Goal: Transaction & Acquisition: Purchase product/service

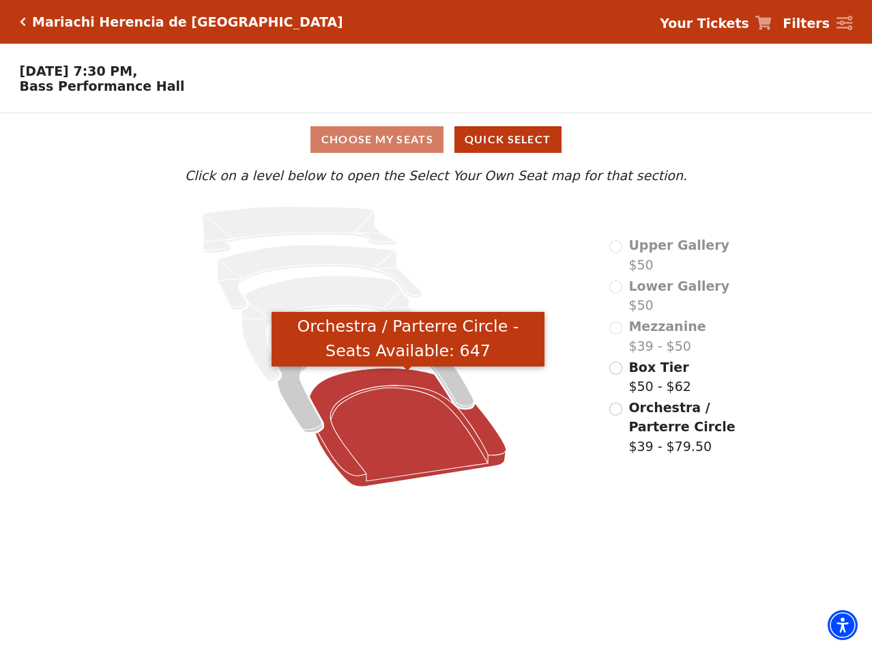
click at [394, 456] on icon "Orchestra / Parterre Circle - Seats Available: 647" at bounding box center [408, 428] width 197 height 119
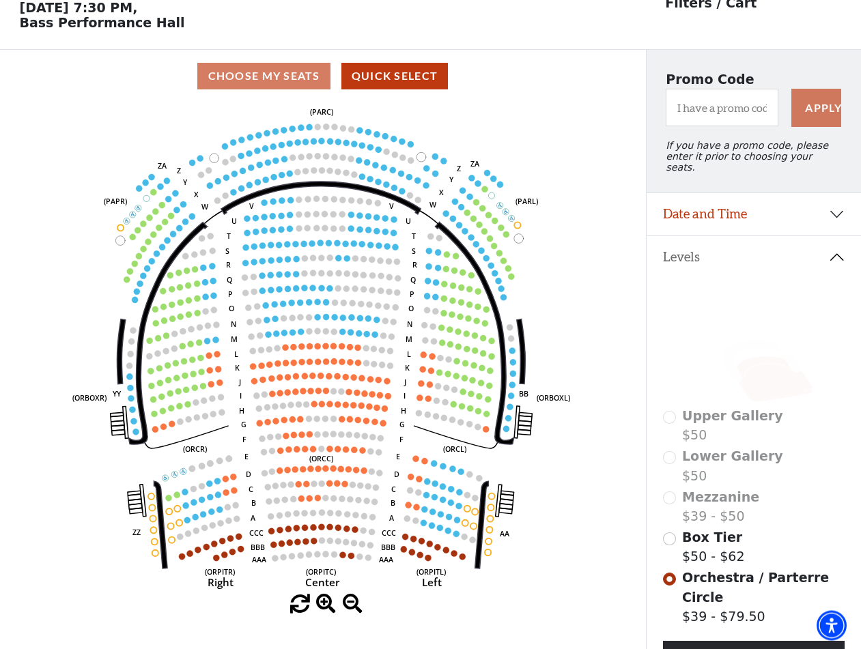
scroll to position [63, 0]
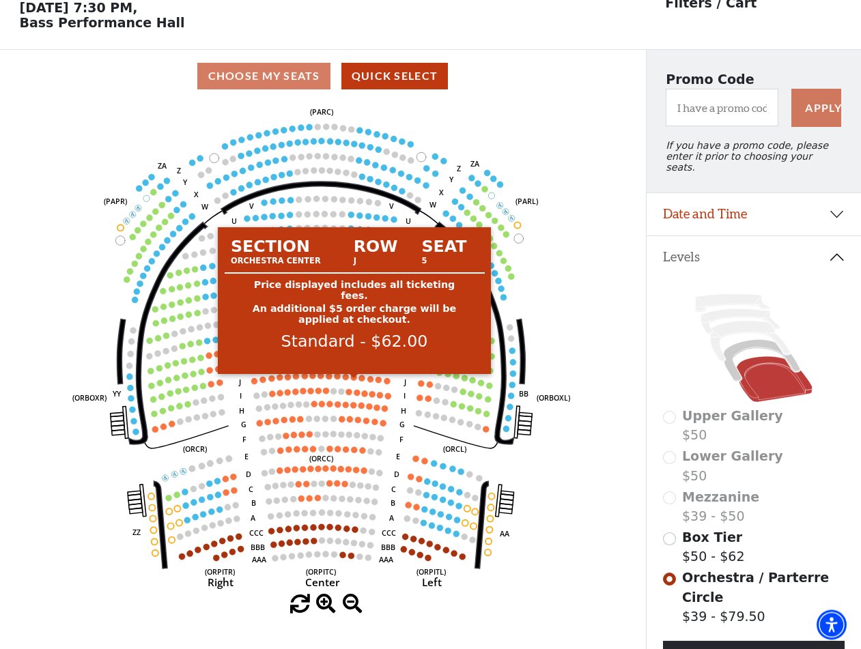
click at [355, 381] on circle at bounding box center [354, 378] width 6 height 6
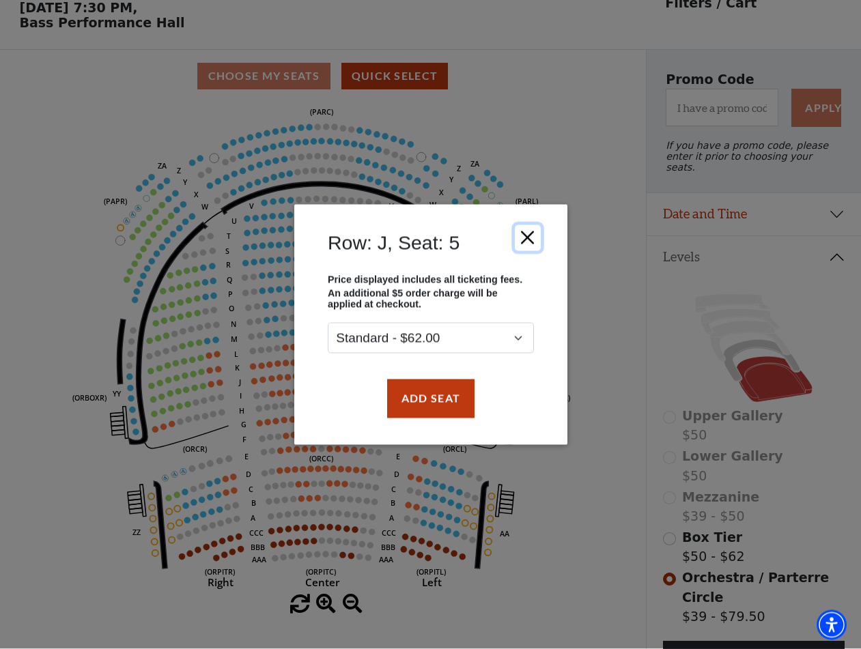
click at [532, 233] on button "Close" at bounding box center [527, 238] width 26 height 26
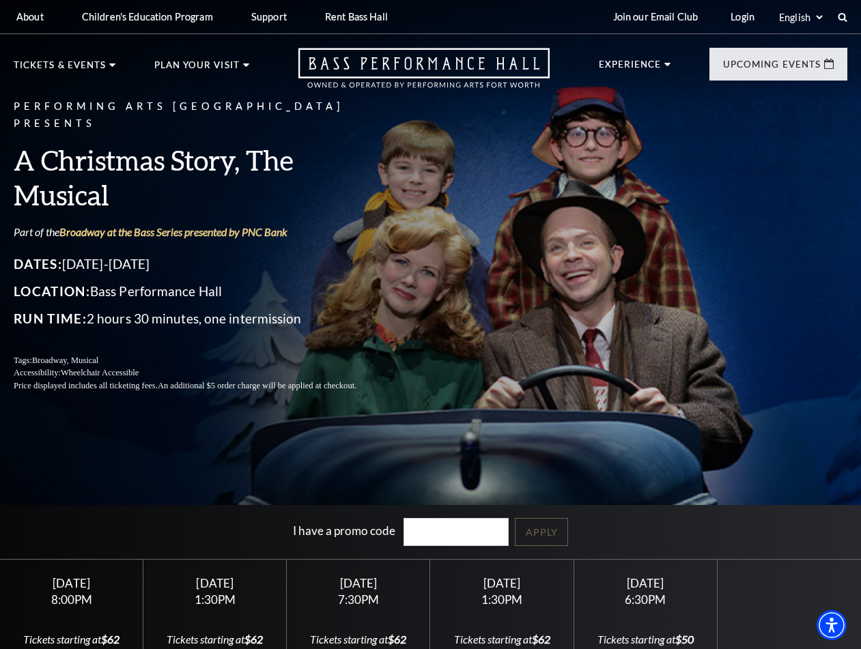
scroll to position [209, 0]
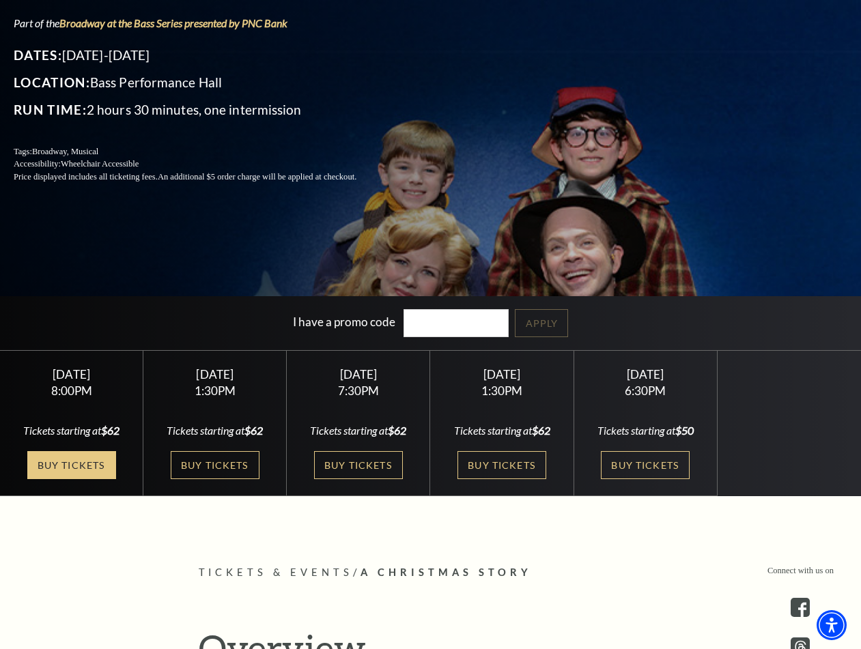
click at [96, 466] on link "Buy Tickets" at bounding box center [71, 465] width 89 height 28
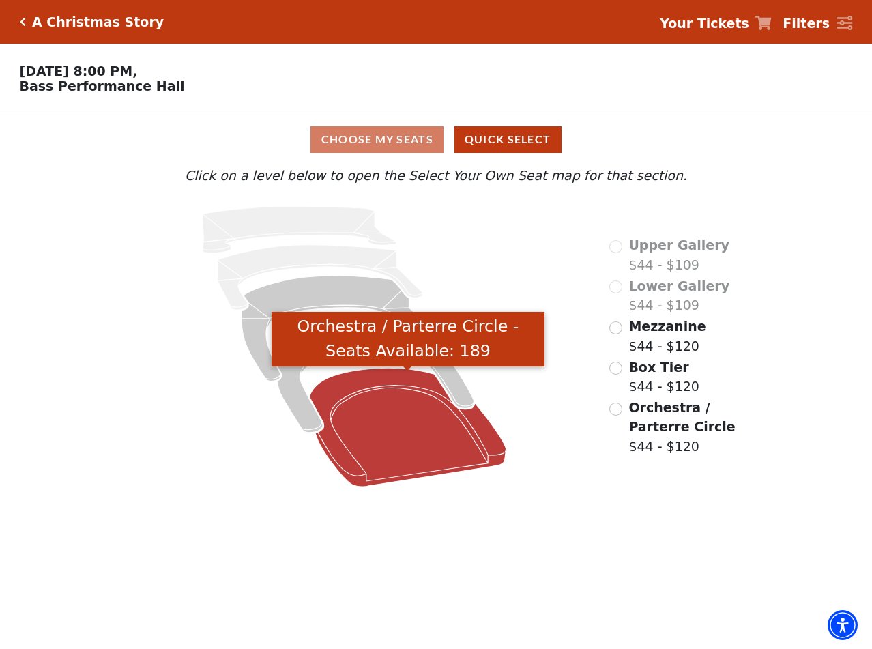
click at [427, 442] on icon "Orchestra / Parterre Circle - Seats Available: 189" at bounding box center [408, 428] width 197 height 119
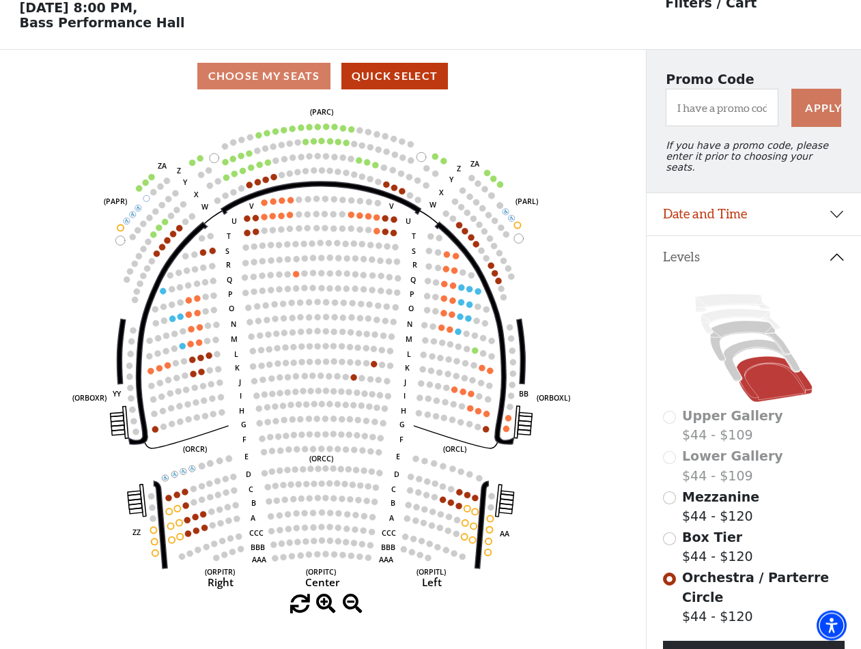
scroll to position [63, 0]
click at [709, 500] on span "Mezzanine" at bounding box center [720, 497] width 77 height 15
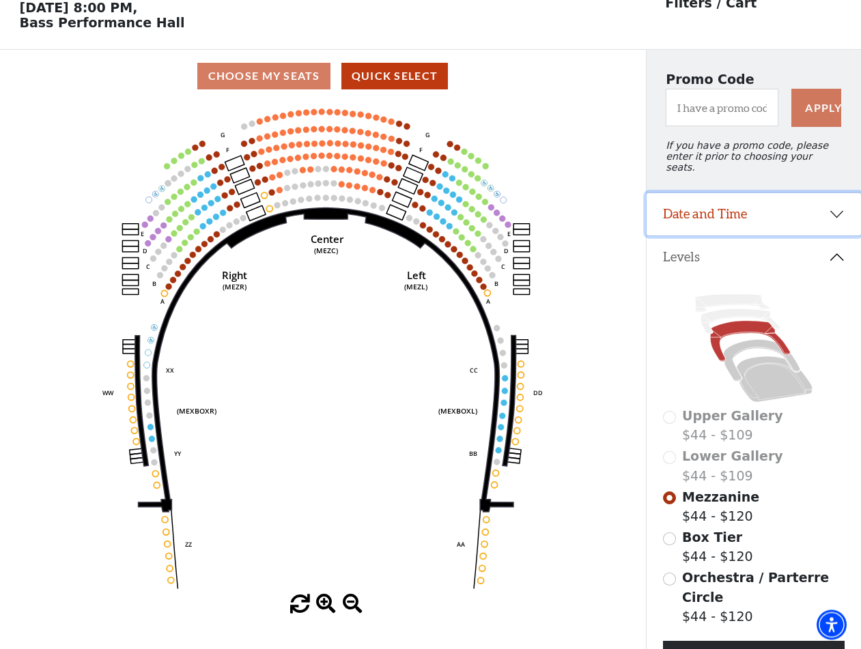
click at [819, 218] on button "Date and Time" at bounding box center [753, 215] width 214 height 42
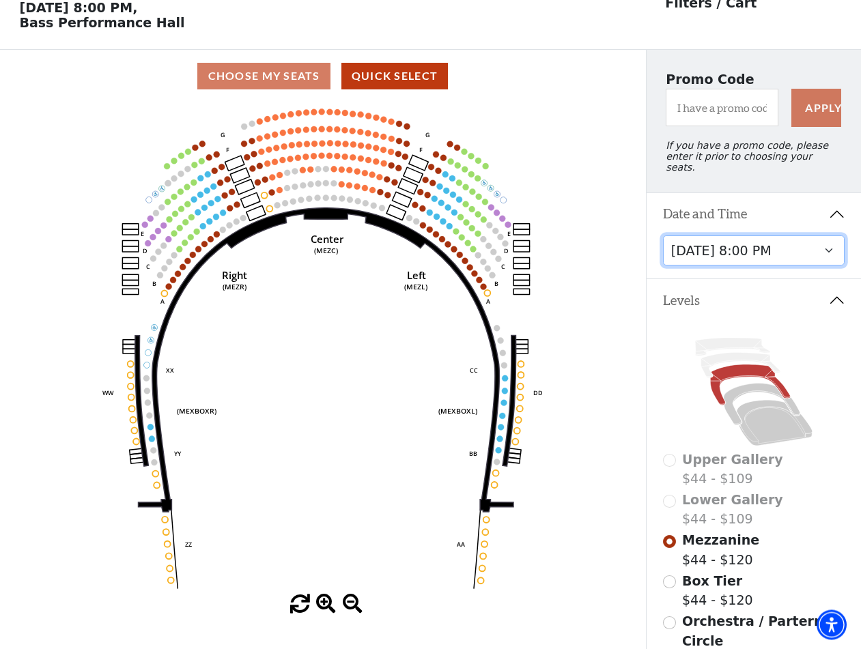
scroll to position [63, 0]
click at [663, 235] on select "Friday, December 5 at 8:00 PM Saturday, December 6 at 1:30 PM Saturday, Decembe…" at bounding box center [754, 250] width 182 height 31
click option "Saturday, December 6 at 1:30 PM" at bounding box center [0, 0] width 0 height 0
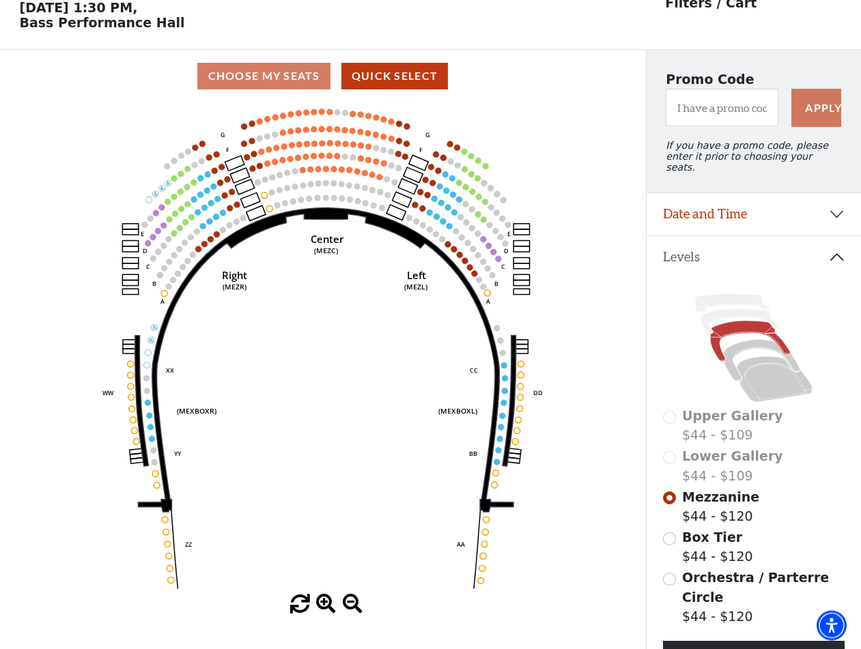
scroll to position [63, 0]
drag, startPoint x: 721, startPoint y: 573, endPoint x: 803, endPoint y: 483, distance: 121.2
click at [795, 497] on div "Upper Gallery $44 - $109 Lower Gallery $44 - $109 Mezzanine $44 - $120 Box Tier…" at bounding box center [753, 493] width 214 height 430
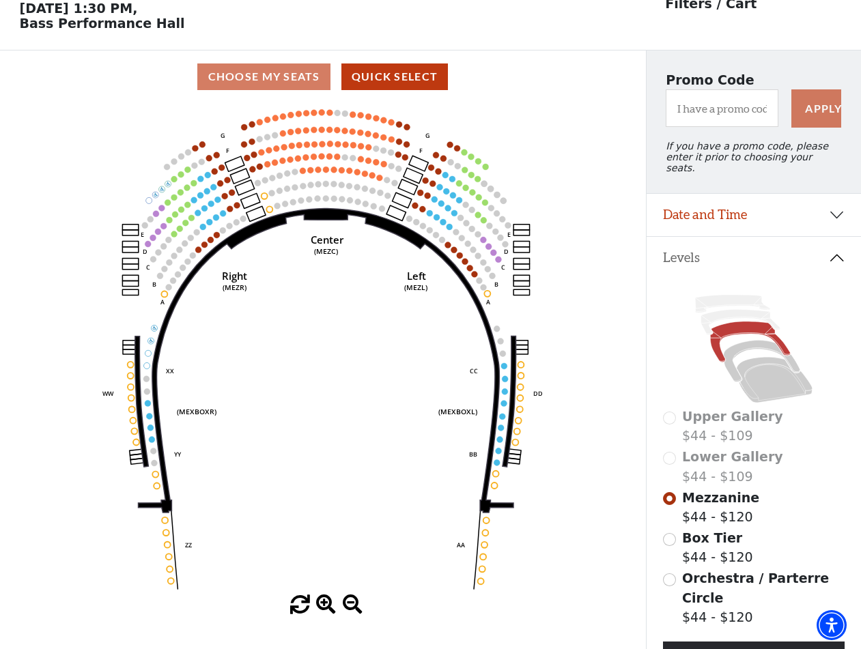
drag, startPoint x: 808, startPoint y: 476, endPoint x: 858, endPoint y: 372, distance: 115.7
click at [808, 476] on div "Lower Gallery $44 - $109" at bounding box center [754, 466] width 182 height 39
click at [794, 210] on button "Date and Time" at bounding box center [753, 215] width 214 height 42
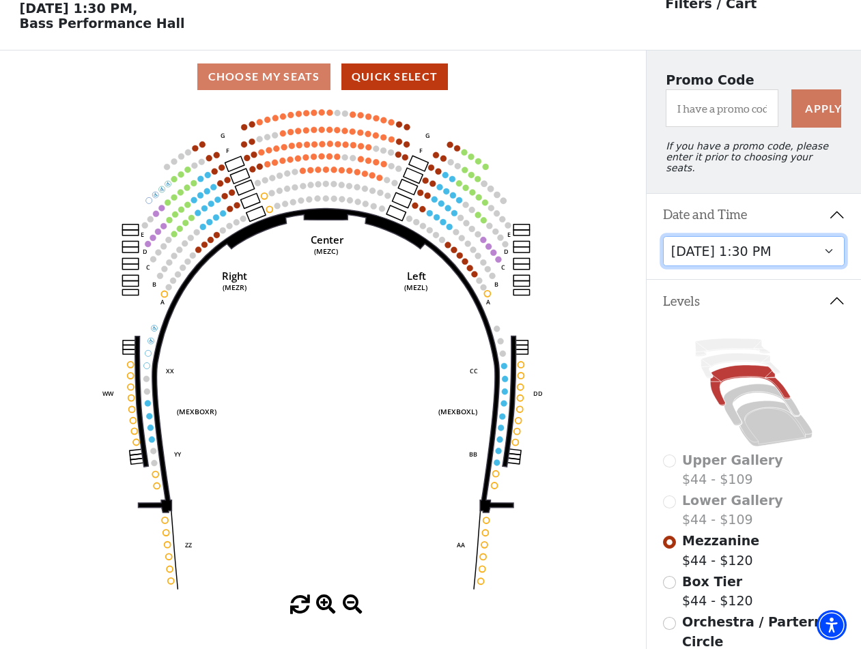
click at [663, 236] on select "Friday, December 5 at 8:00 PM Saturday, December 6 at 1:30 PM Saturday, Decembe…" at bounding box center [754, 251] width 182 height 31
click option "Saturday, December 6 at 7:30 PM" at bounding box center [0, 0] width 0 height 0
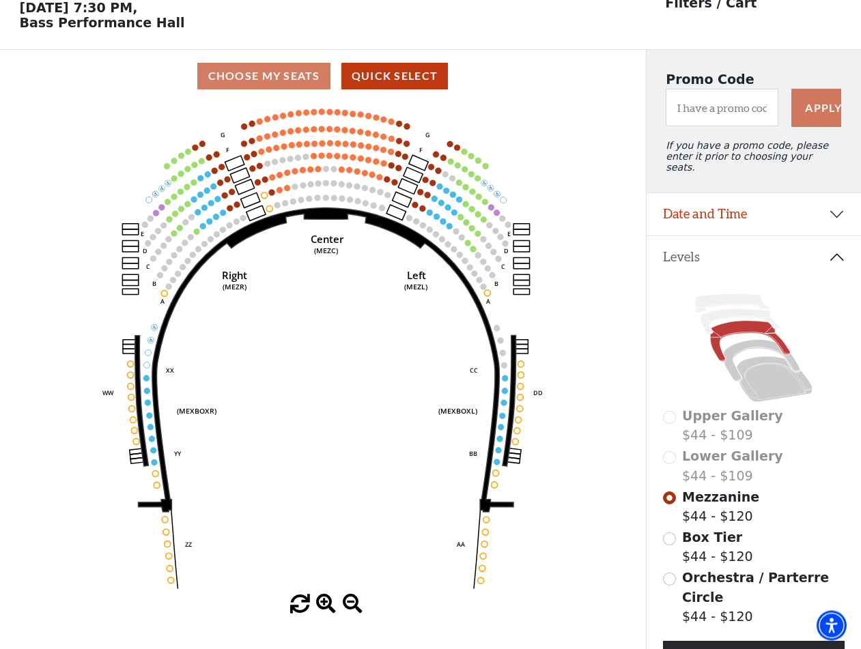
scroll to position [63, 0]
click at [710, 577] on span "Orchestra / Parterre Circle" at bounding box center [755, 588] width 147 height 35
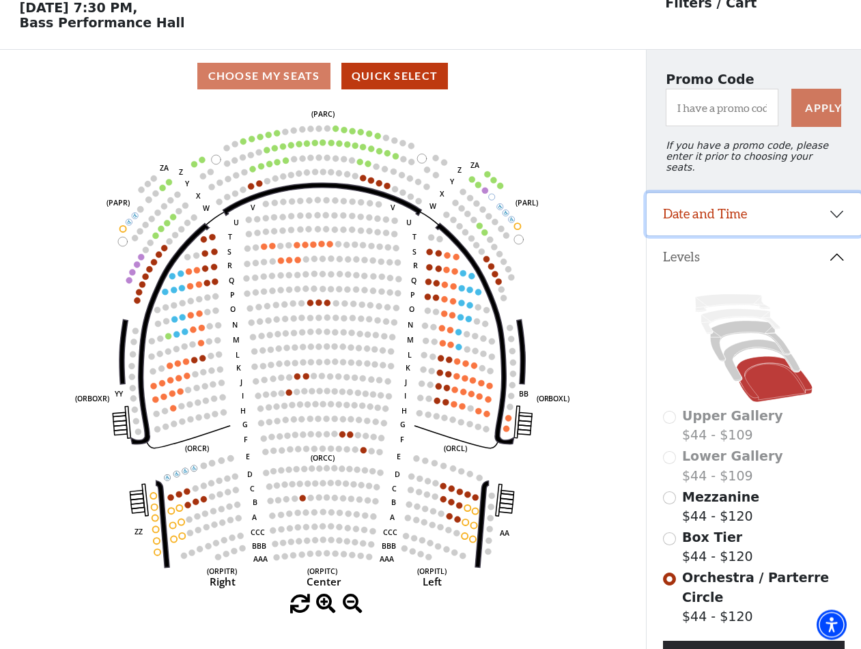
click at [766, 210] on button "Date and Time" at bounding box center [753, 215] width 214 height 42
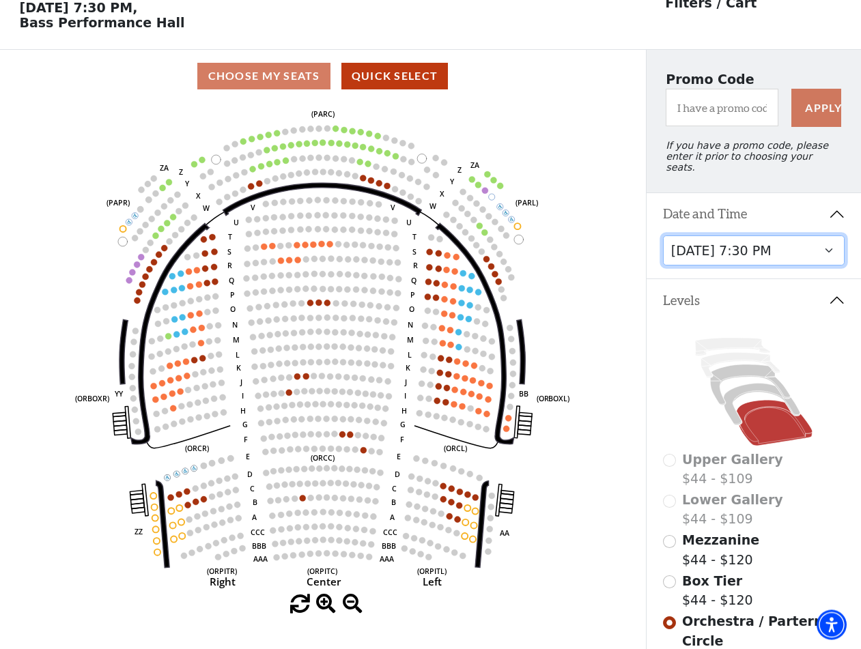
click at [663, 236] on select "Friday, December 5 at 8:00 PM Saturday, December 6 at 1:30 PM Saturday, Decembe…" at bounding box center [754, 251] width 182 height 31
click option "Sunday, December 7 at 1:30 PM" at bounding box center [0, 0] width 0 height 0
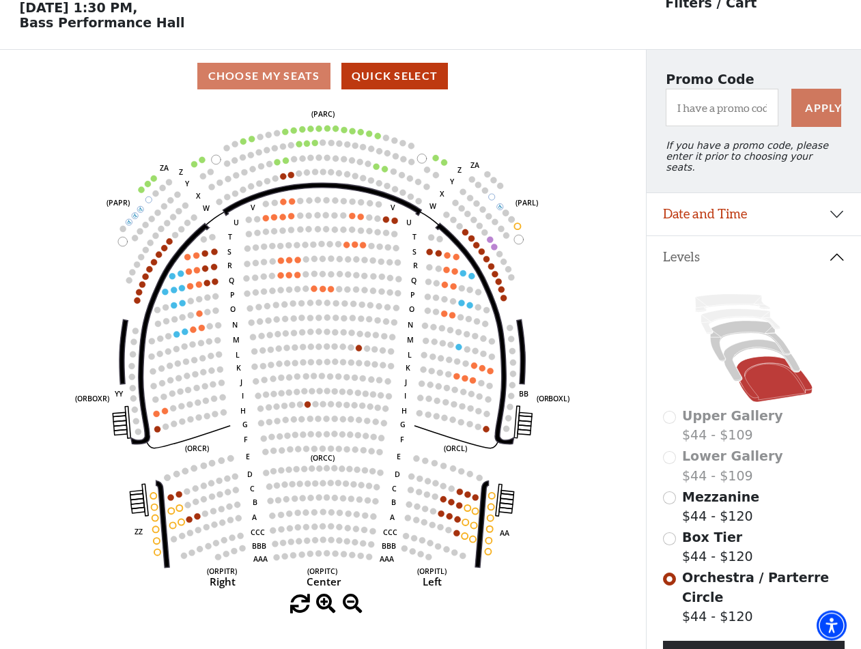
scroll to position [63, 0]
click at [723, 502] on span "Mezzanine" at bounding box center [720, 497] width 77 height 15
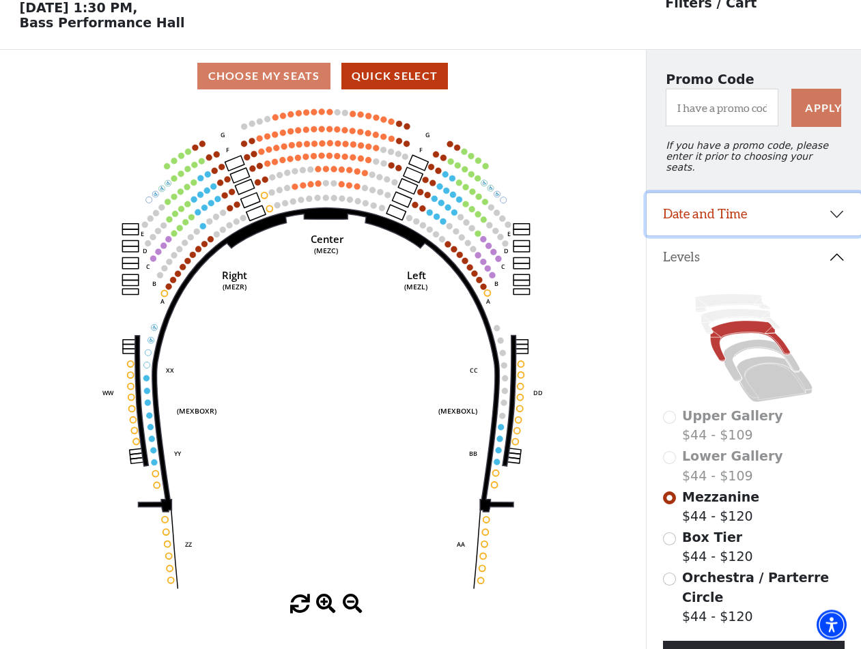
click at [755, 229] on button "Date and Time" at bounding box center [753, 215] width 214 height 42
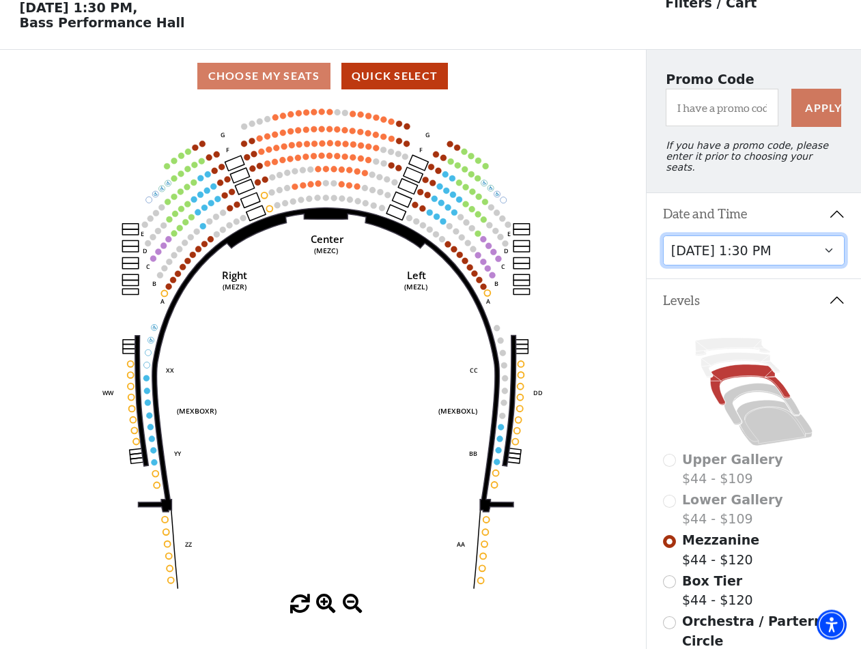
scroll to position [63, 0]
click at [663, 235] on select "Friday, December 5 at 8:00 PM Saturday, December 6 at 1:30 PM Saturday, Decembe…" at bounding box center [754, 250] width 182 height 31
click option "Sunday, December 7 at 6:30 PM" at bounding box center [0, 0] width 0 height 0
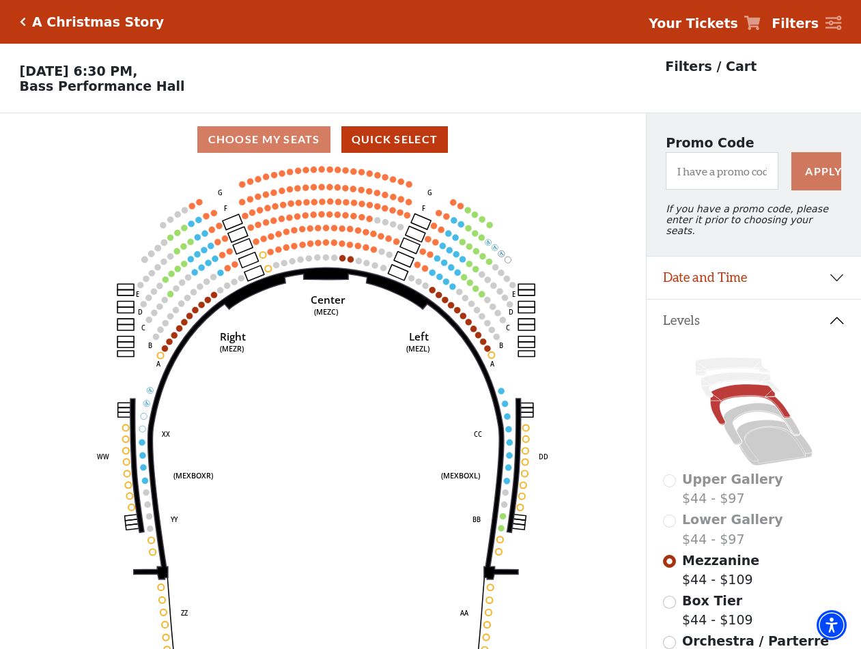
scroll to position [63, 0]
